Goal: Check status: Check status

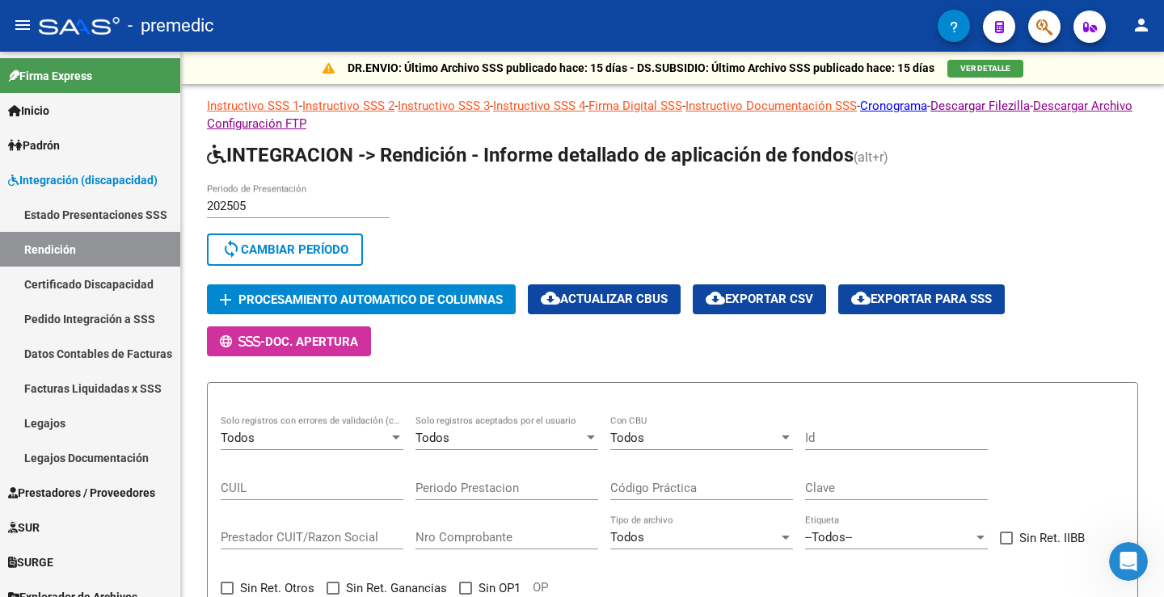
scroll to position [323, 0]
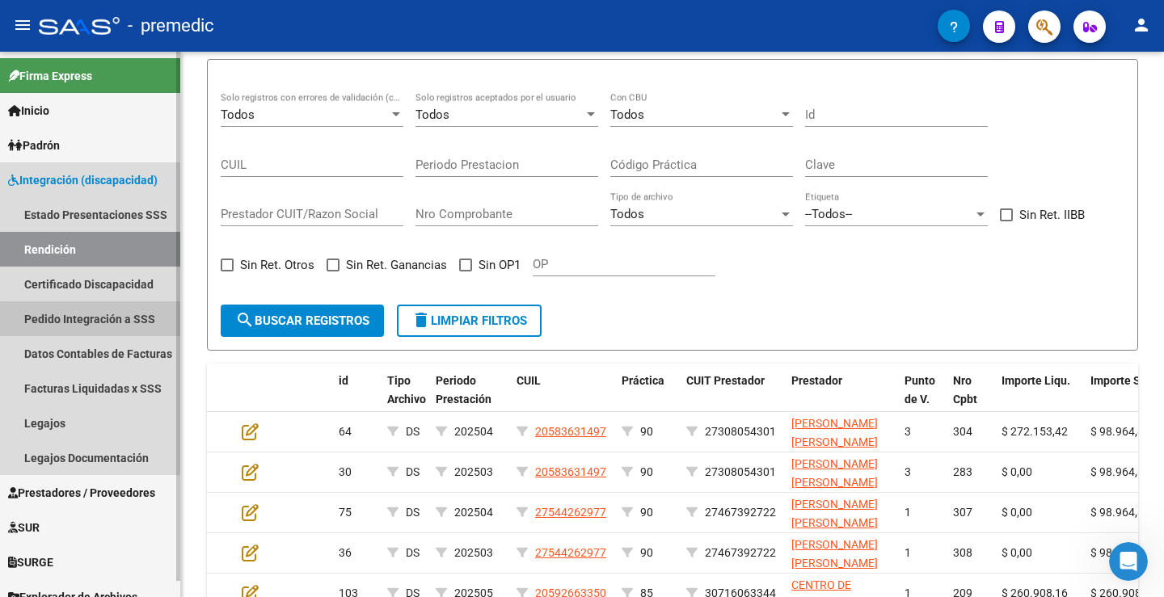
click at [110, 320] on link "Pedido Integración a SSS" at bounding box center [90, 319] width 180 height 35
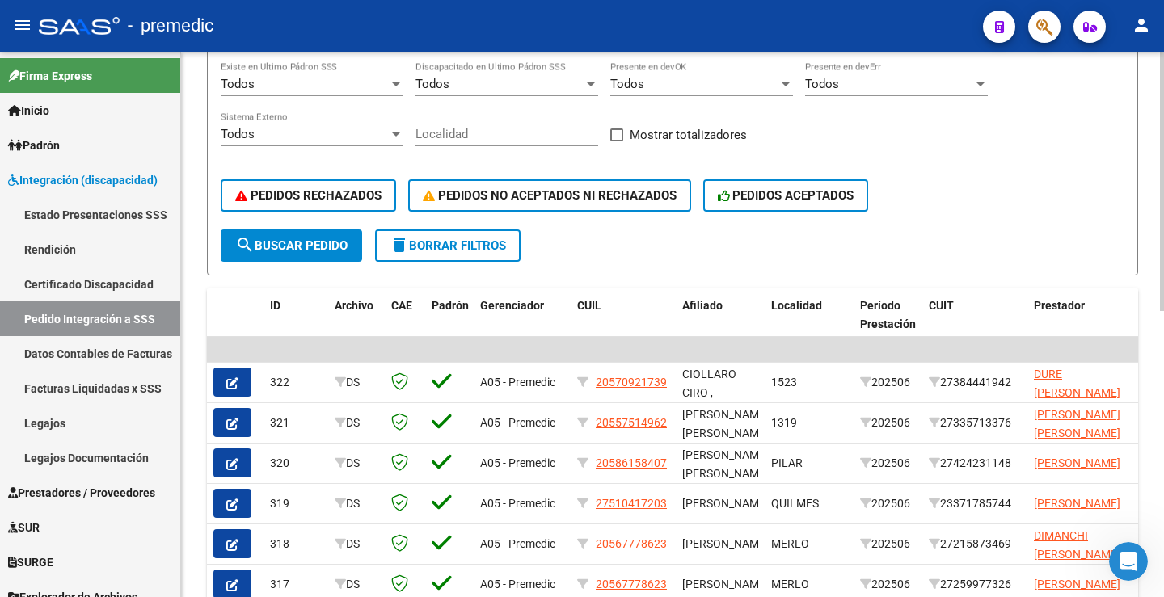
scroll to position [162, 0]
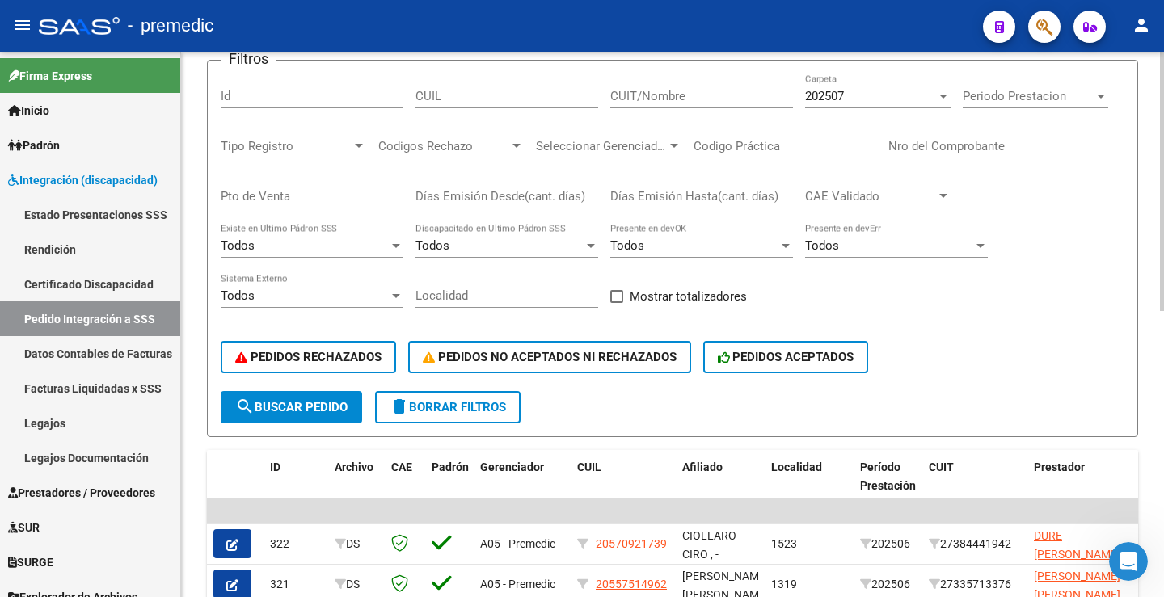
click at [861, 92] on div "202507" at bounding box center [870, 96] width 131 height 15
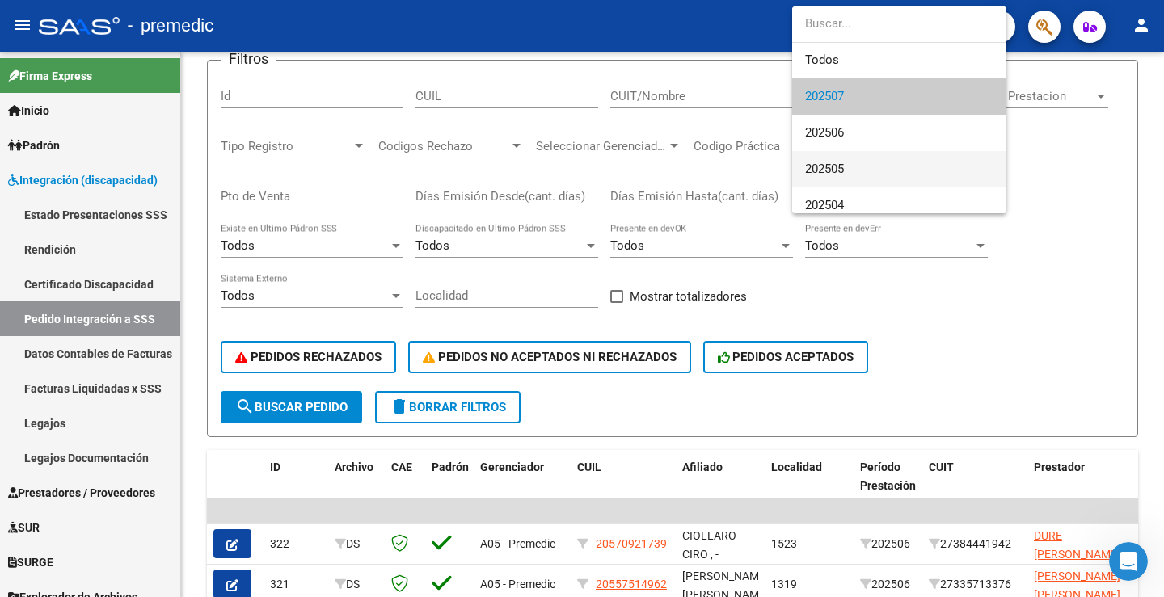
scroll to position [11, 0]
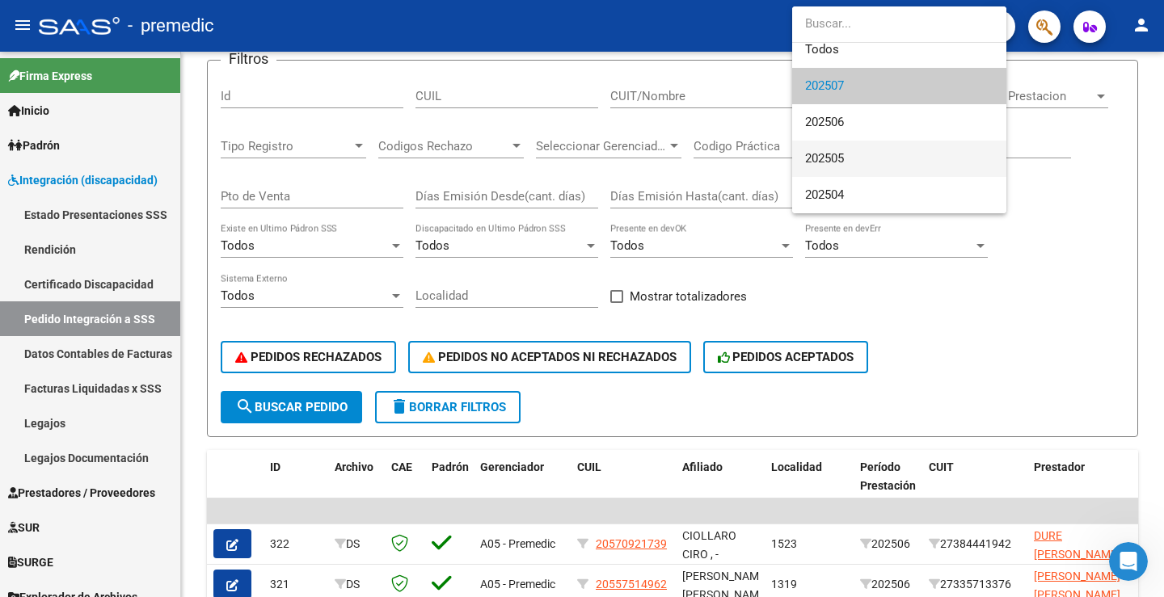
click at [893, 166] on span "202505" at bounding box center [899, 159] width 188 height 36
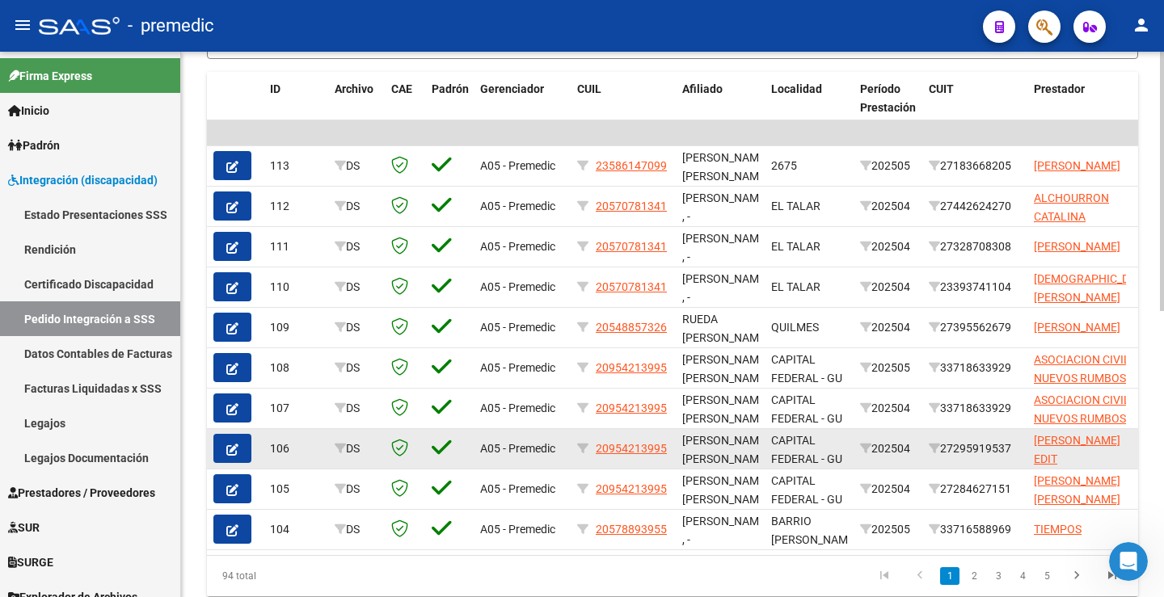
scroll to position [566, 0]
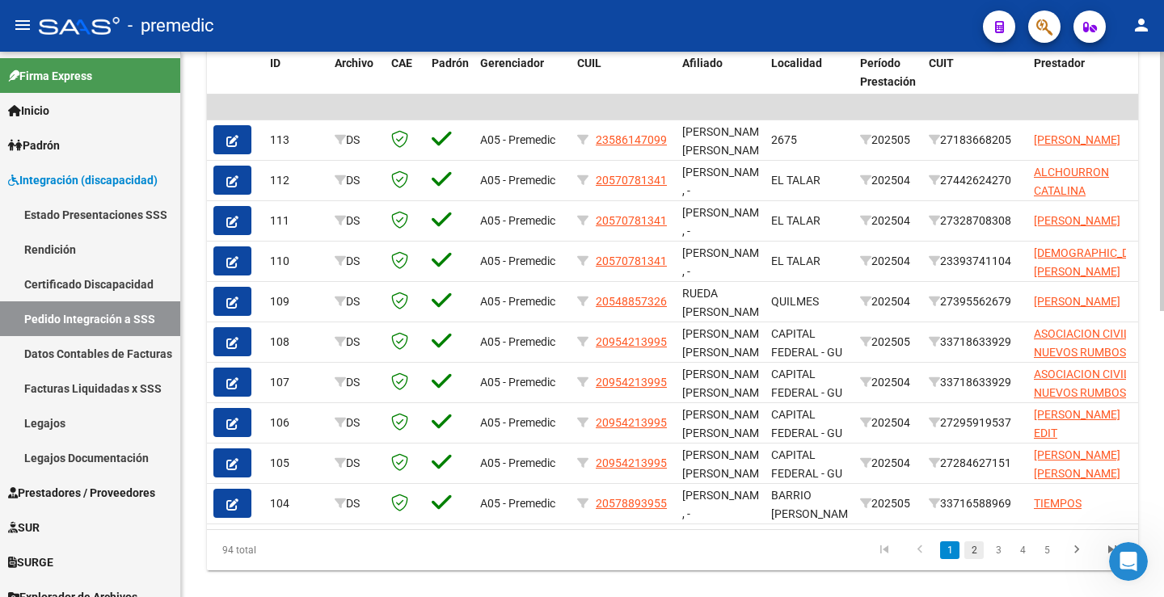
click at [974, 559] on link "2" at bounding box center [973, 551] width 19 height 18
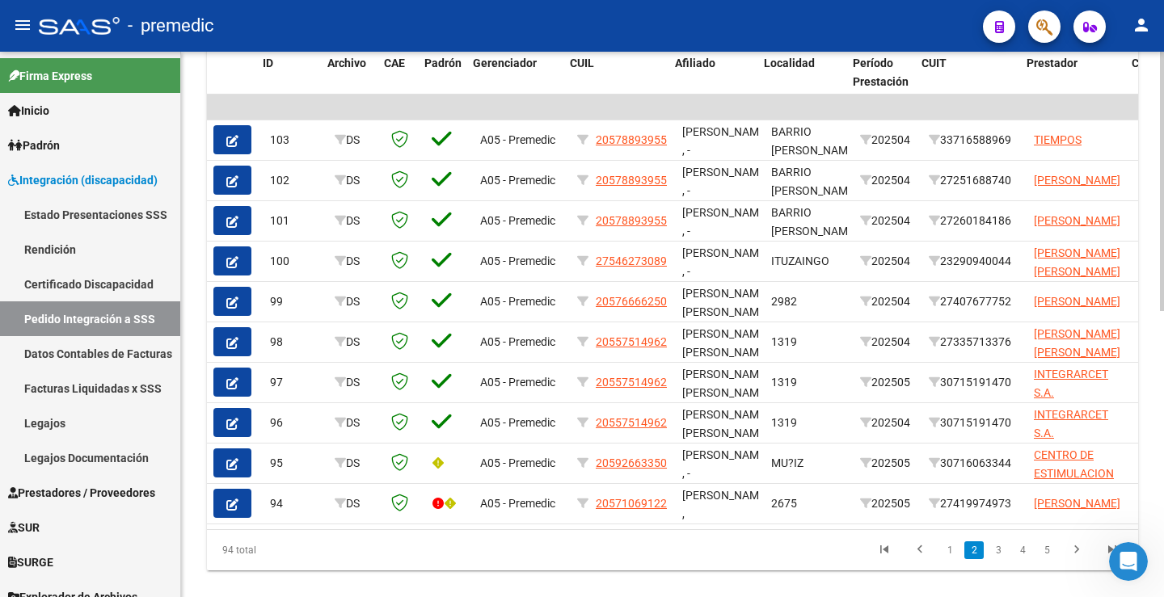
scroll to position [0, 389]
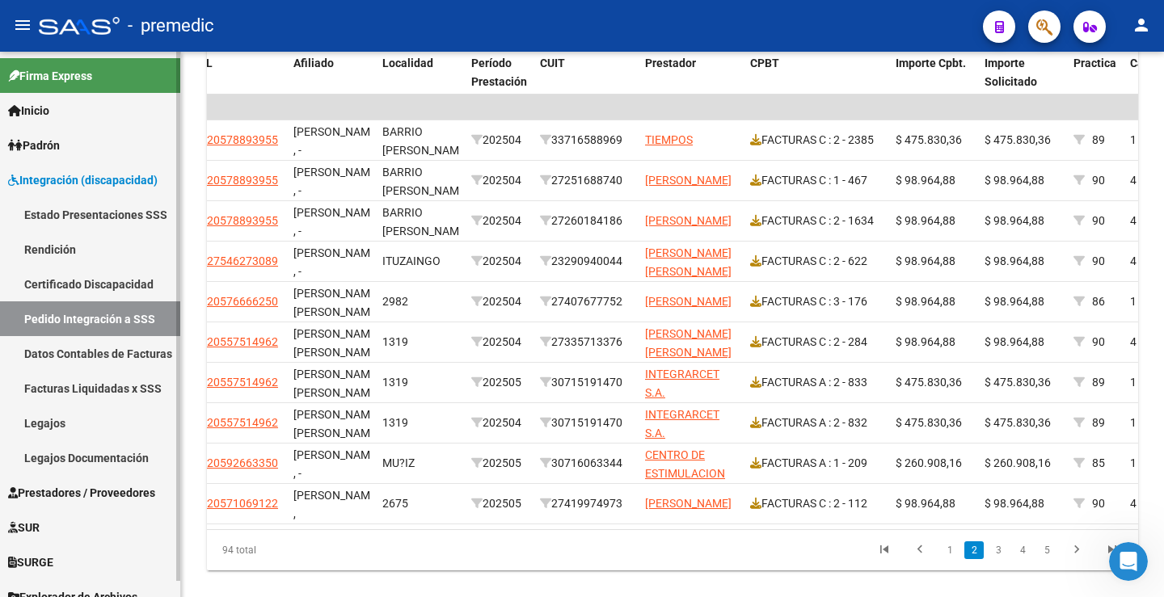
click at [108, 385] on link "Facturas Liquidadas x SSS" at bounding box center [90, 388] width 180 height 35
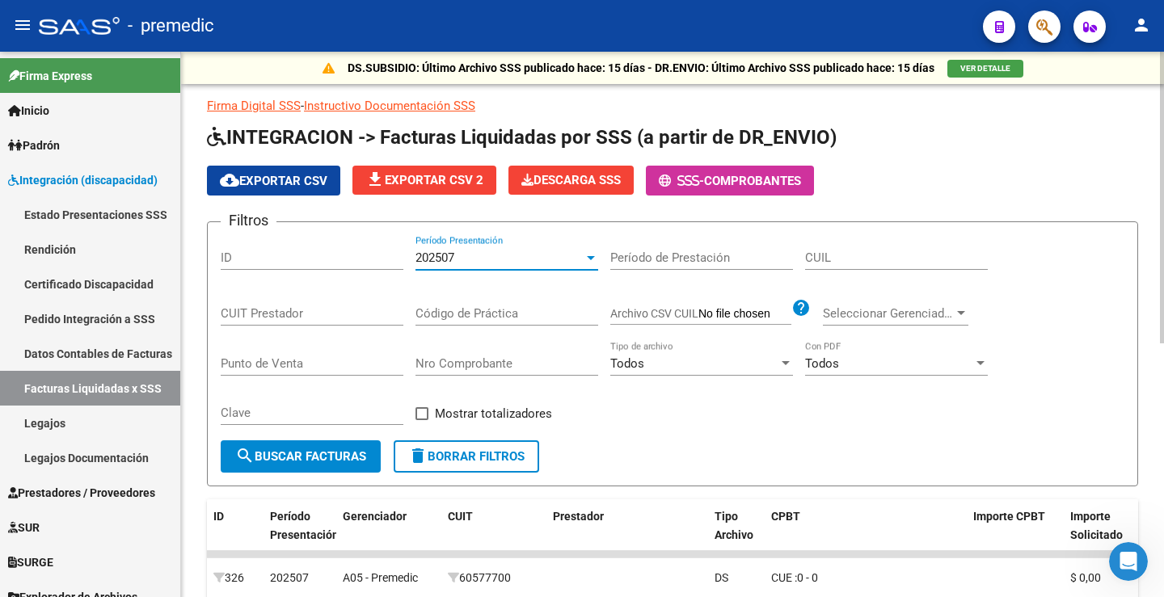
click at [441, 251] on span "202507" at bounding box center [434, 258] width 39 height 15
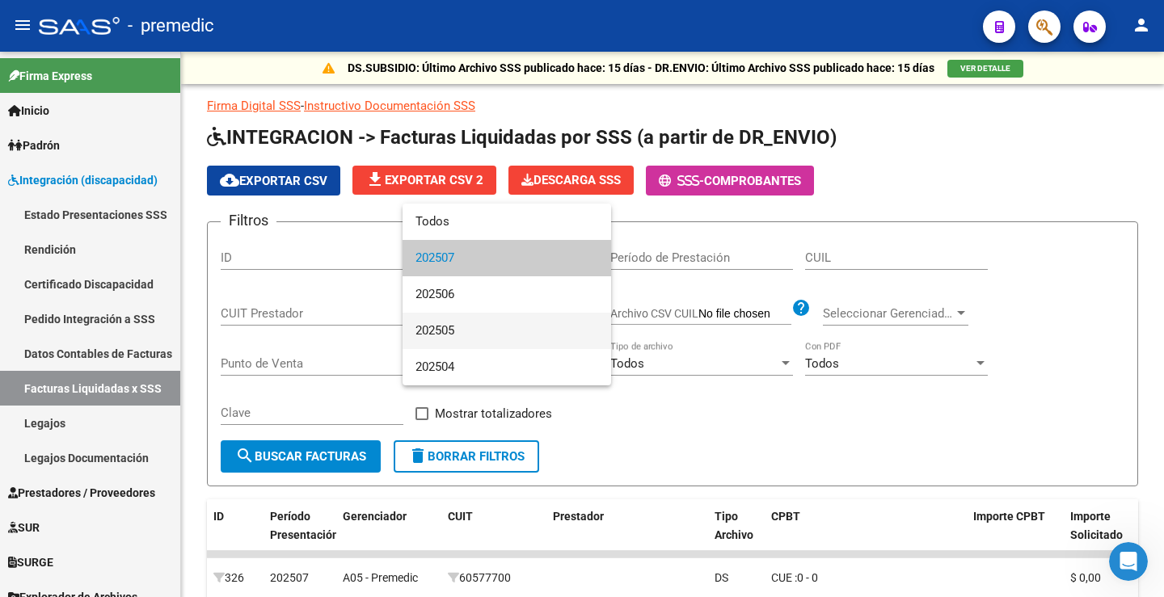
click at [462, 321] on span "202505" at bounding box center [506, 331] width 183 height 36
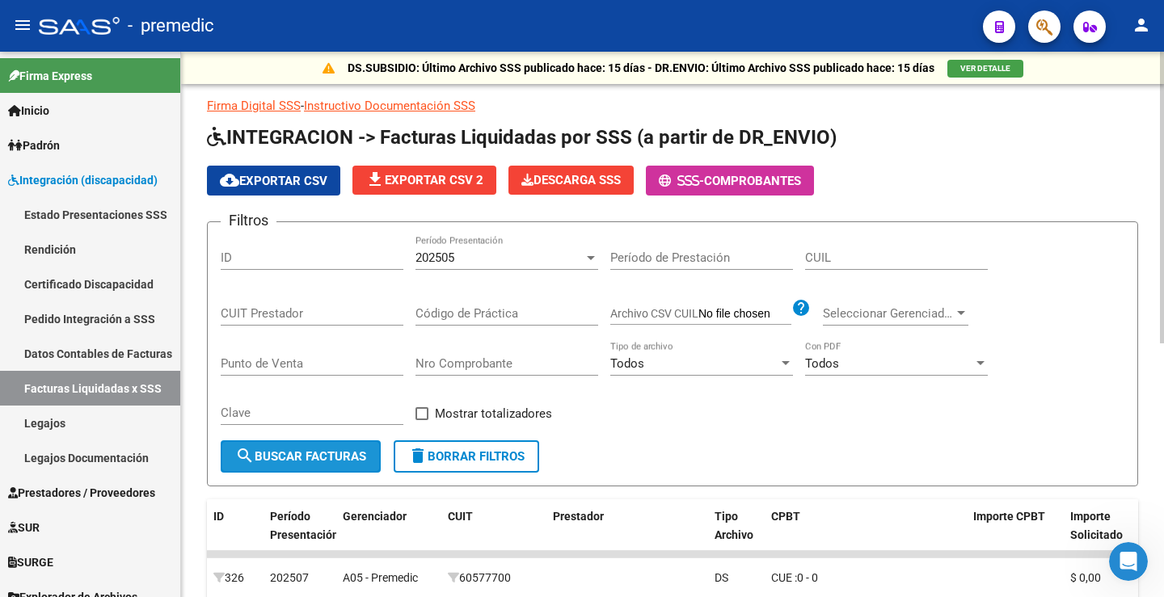
click at [330, 464] on span "search Buscar Facturas" at bounding box center [300, 456] width 131 height 15
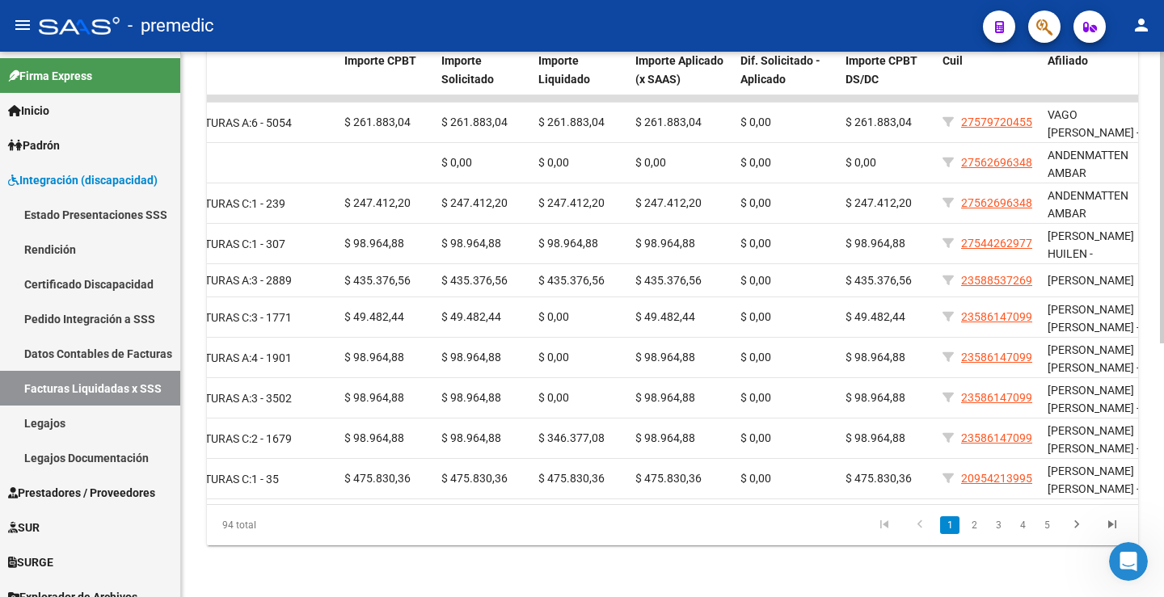
scroll to position [0, 637]
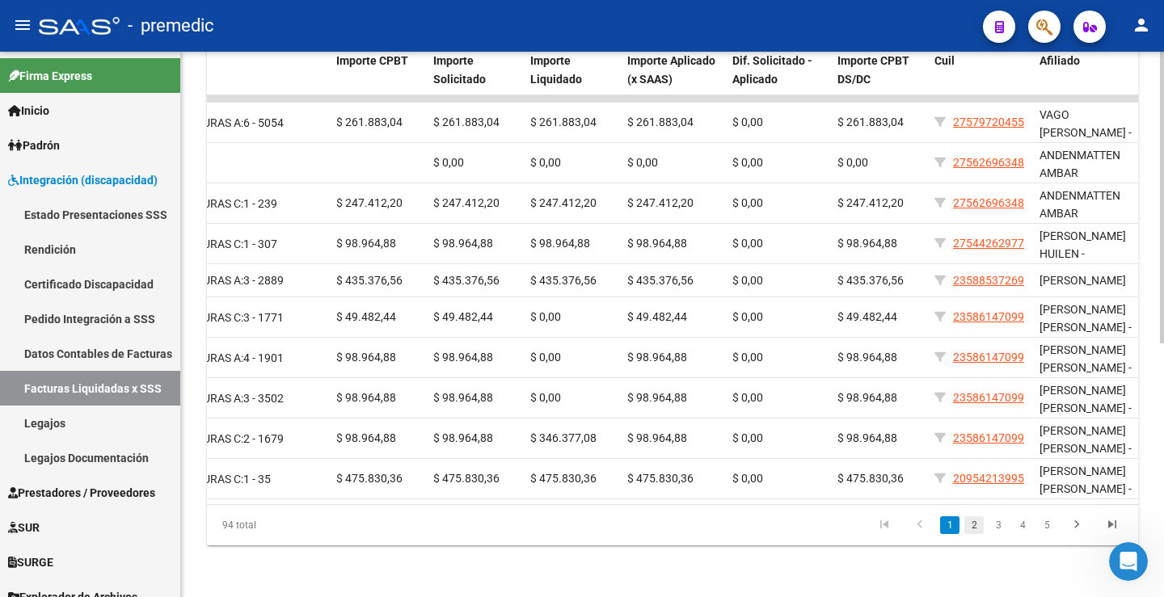
click at [972, 527] on link "2" at bounding box center [973, 526] width 19 height 18
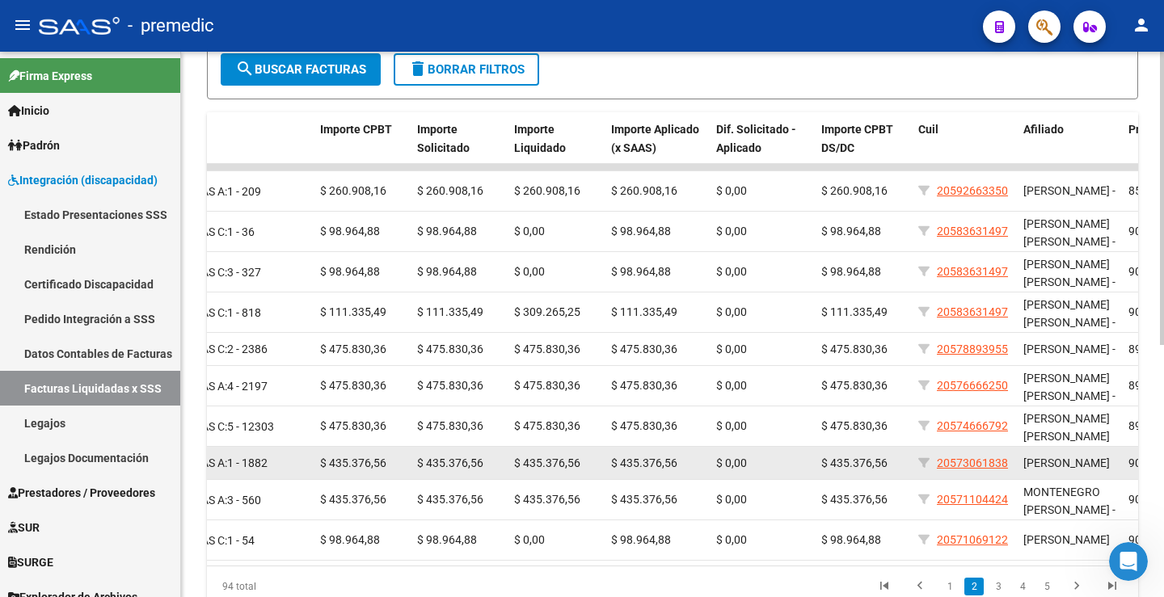
scroll to position [468, 0]
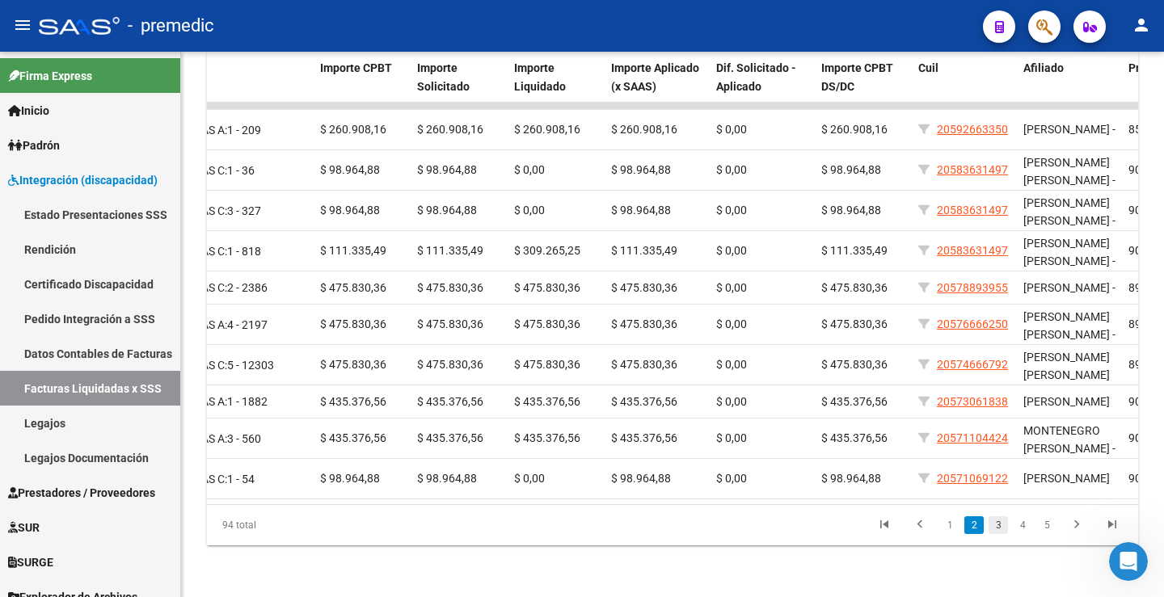
click at [993, 532] on link "3" at bounding box center [998, 526] width 19 height 18
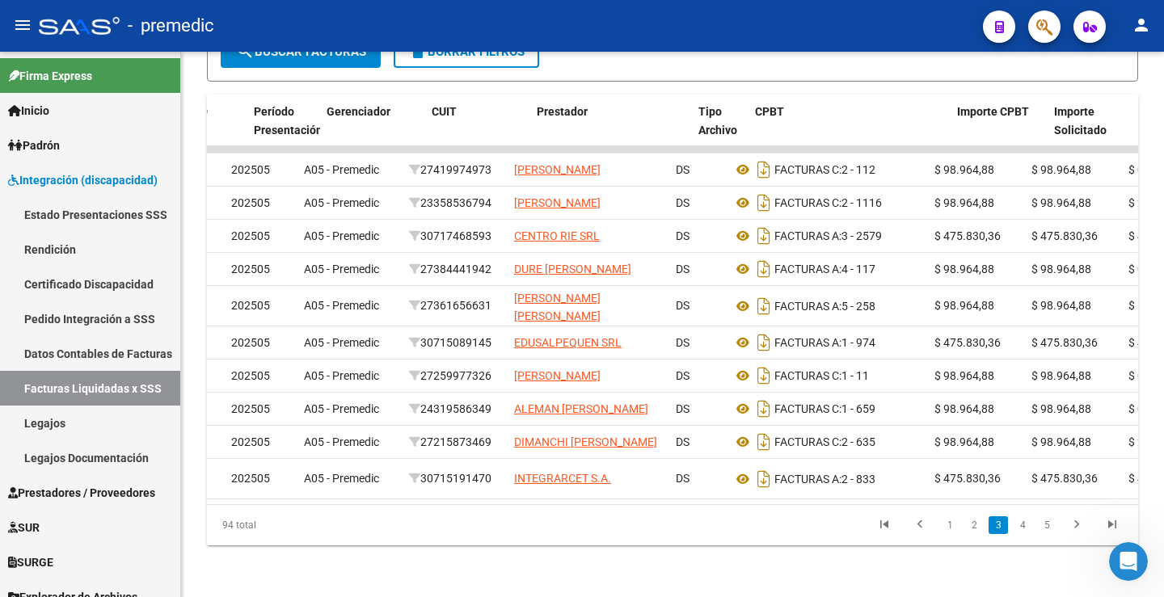
scroll to position [0, 0]
